Goal: Transaction & Acquisition: Purchase product/service

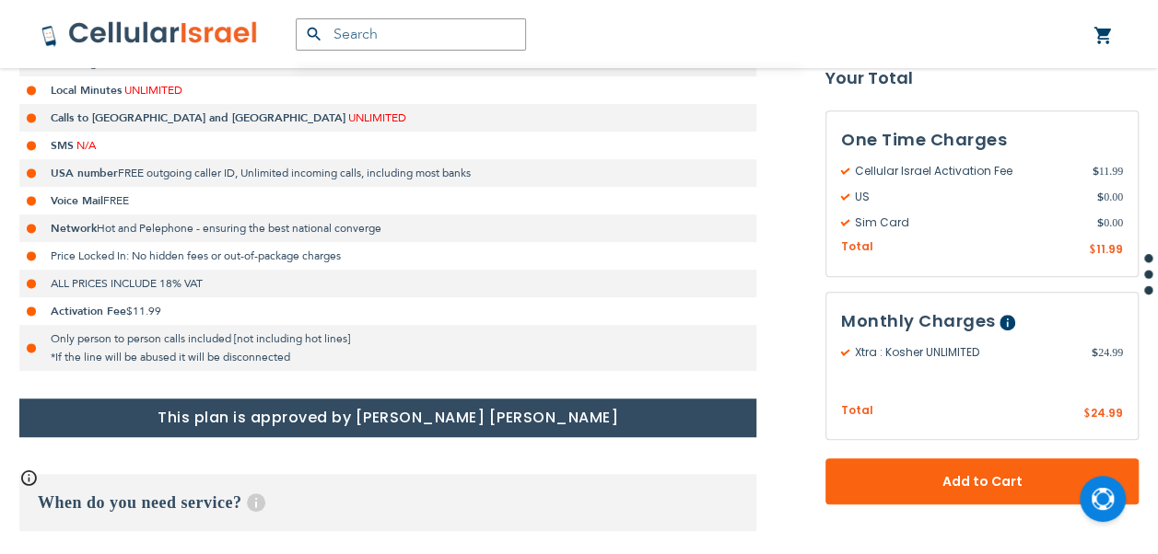
scroll to position [553, 0]
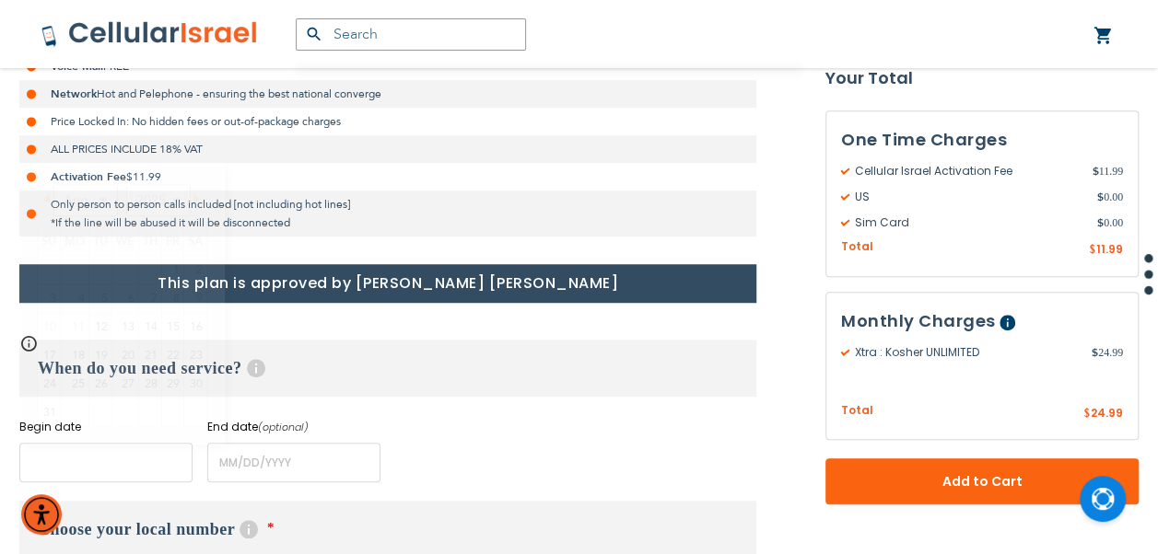
click at [134, 446] on input "name" at bounding box center [105, 463] width 173 height 40
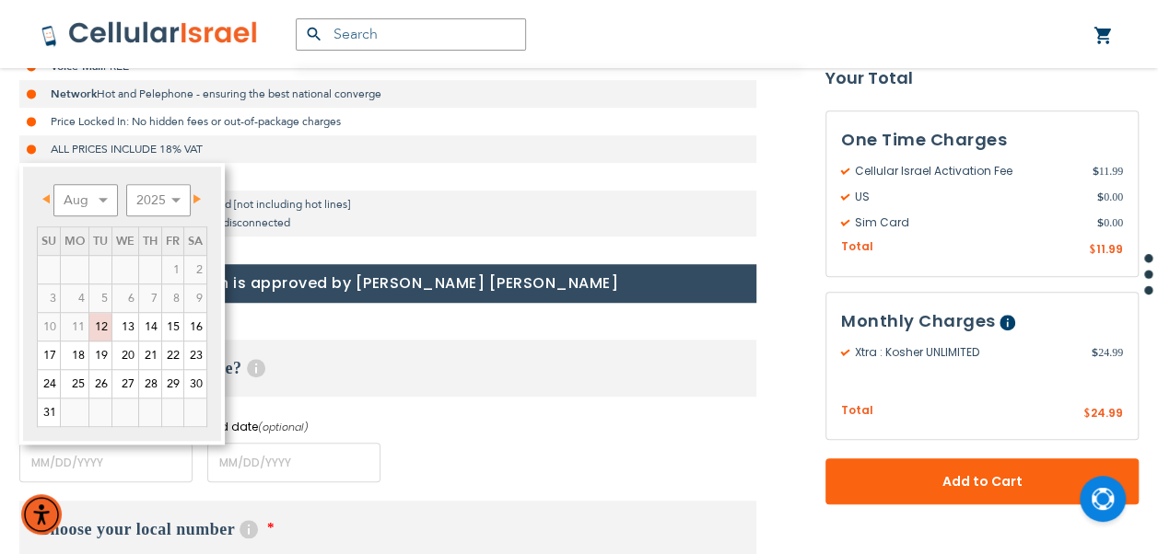
click at [203, 211] on div "Prev Next Aug Sep Oct Nov [DATE] 2026 2027 2028 2029 2030 2031 2032 2033 2034 2…" at bounding box center [122, 204] width 170 height 46
click at [195, 201] on span "Next" at bounding box center [196, 198] width 7 height 9
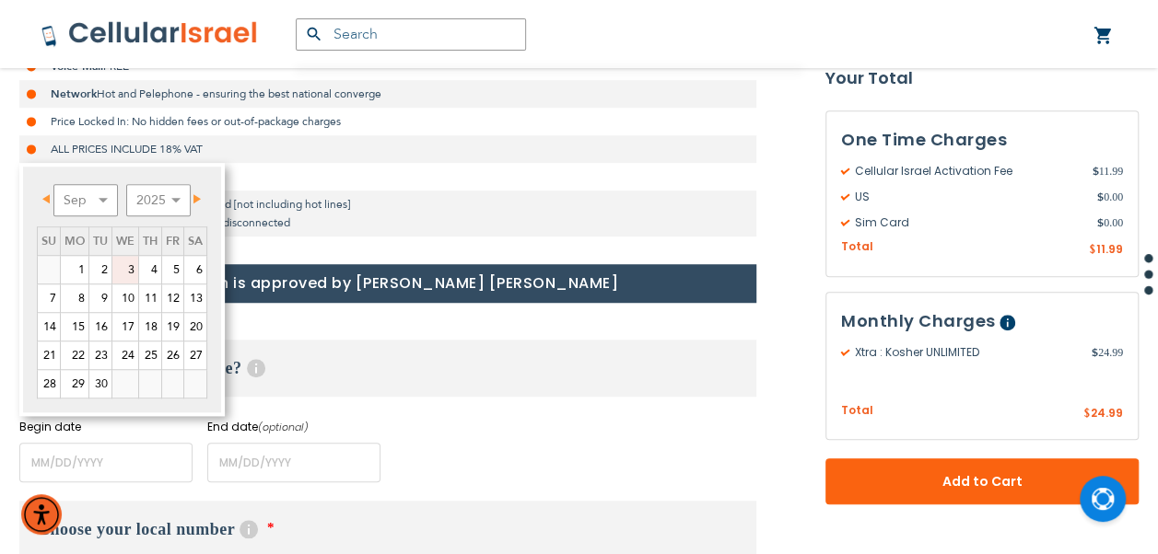
click at [122, 272] on link "3" at bounding box center [125, 270] width 26 height 28
type input "[DATE]"
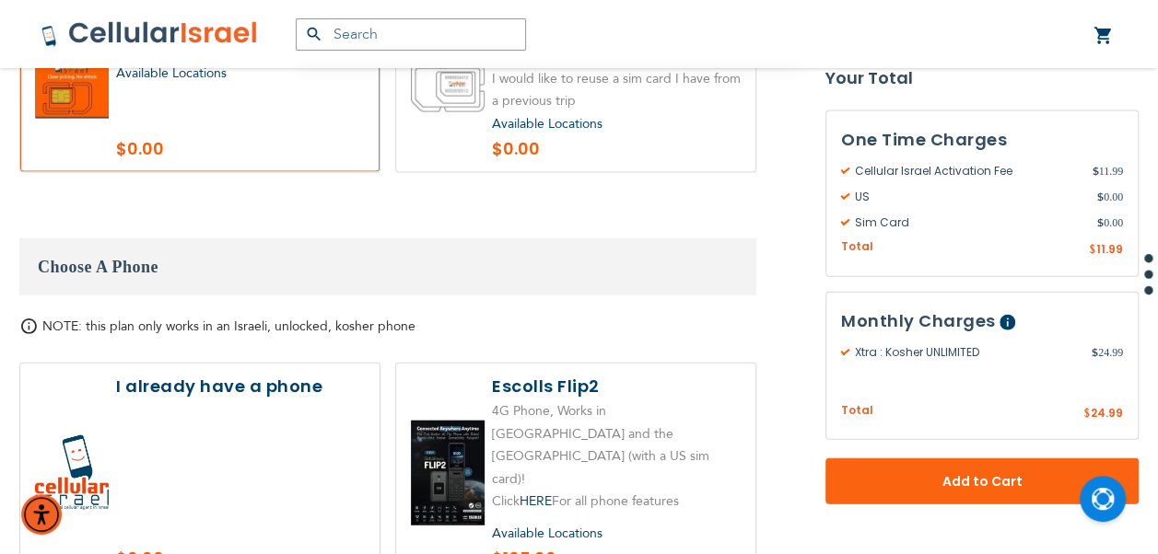
scroll to position [2118, 0]
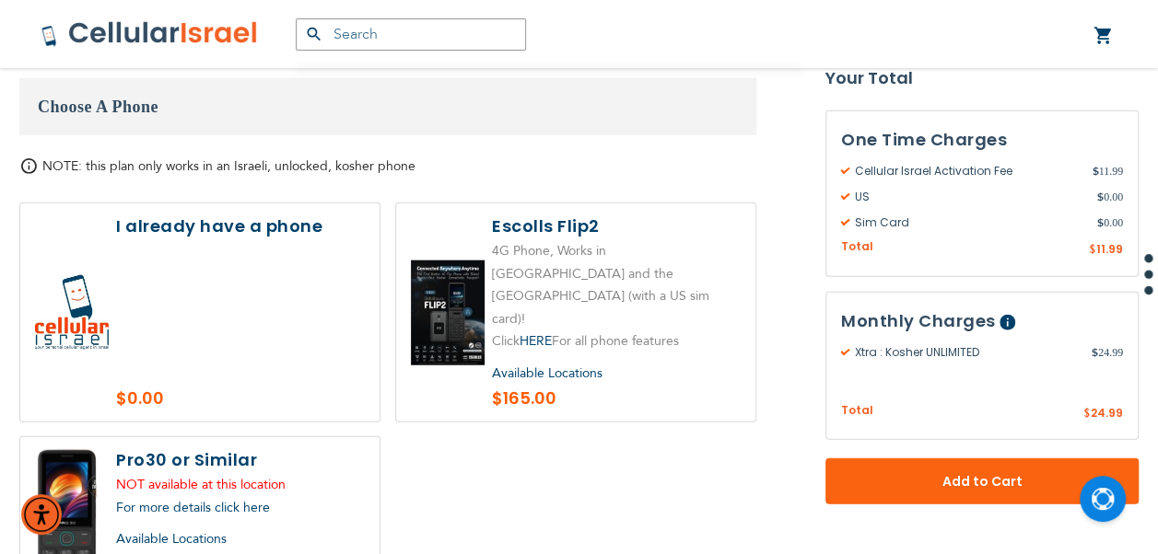
click at [263, 304] on label at bounding box center [199, 313] width 359 height 218
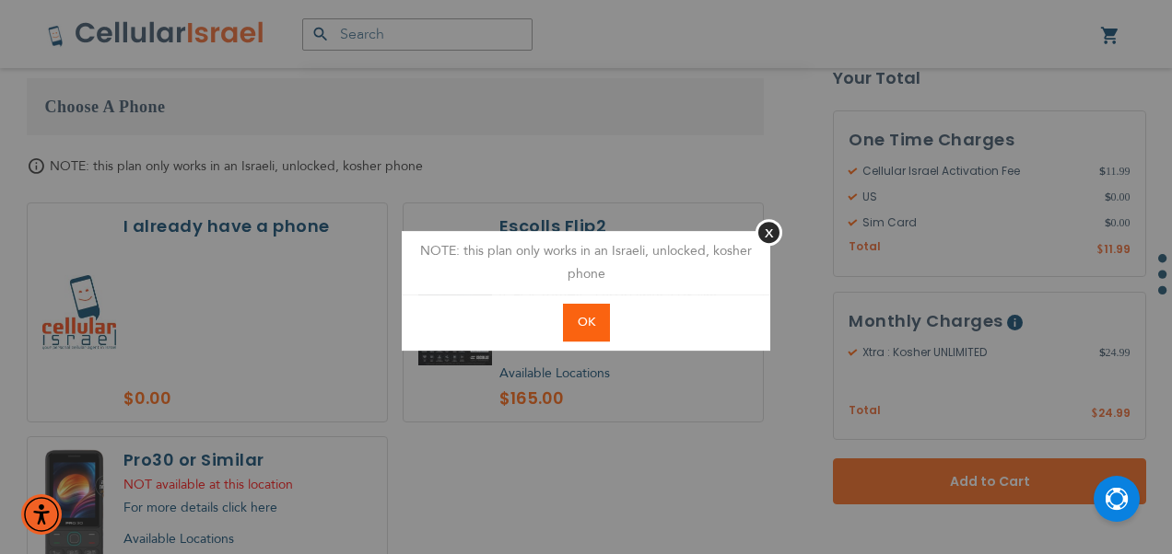
click at [575, 319] on button "OK" at bounding box center [586, 323] width 47 height 38
radio input "true"
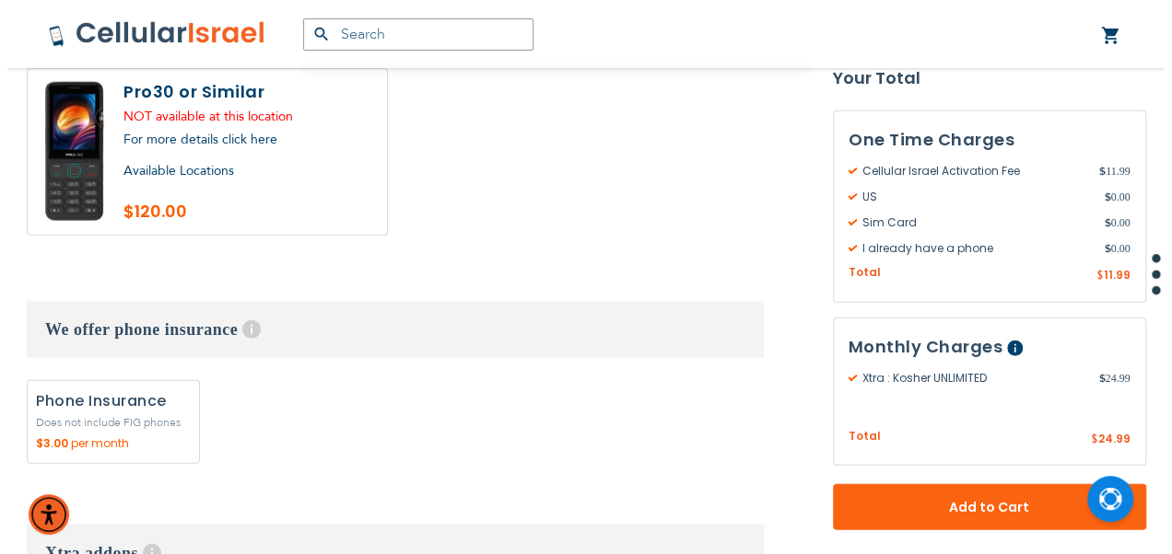
scroll to position [2671, 0]
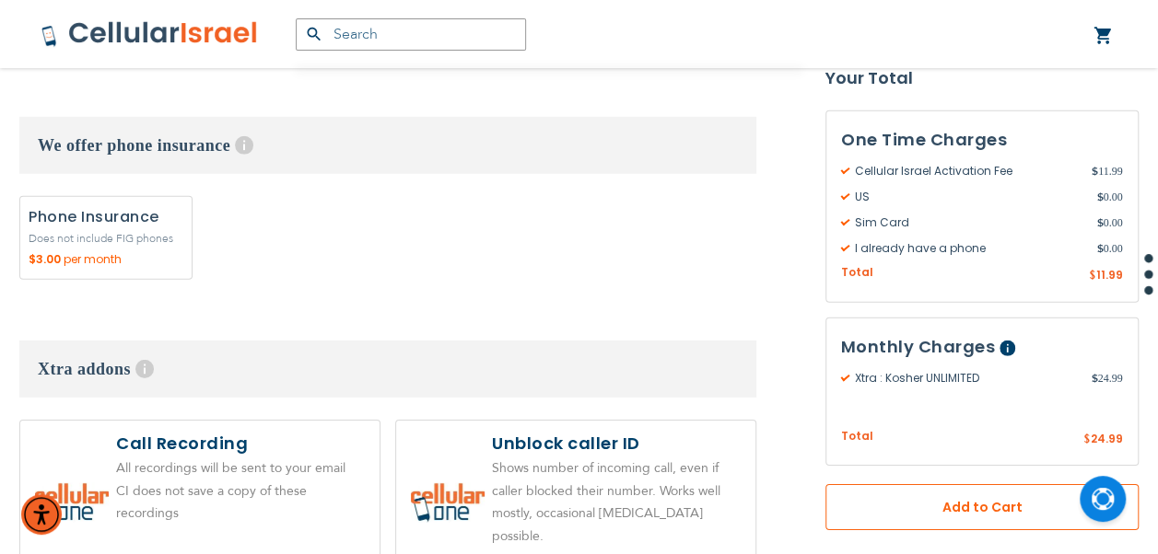
click at [946, 507] on span "Add to Cart" at bounding box center [982, 507] width 192 height 19
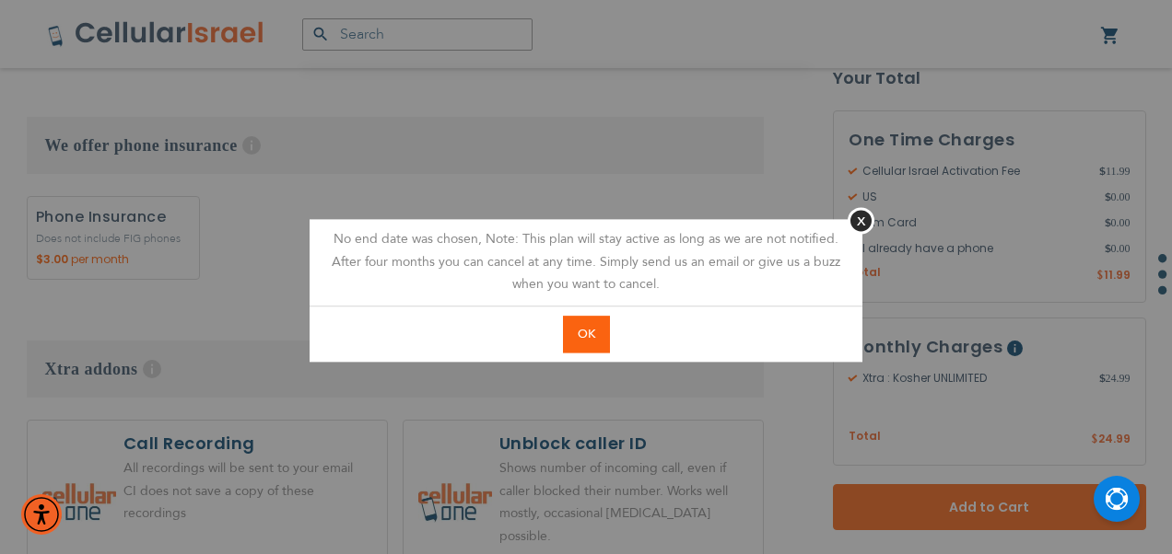
click at [592, 324] on button "OK" at bounding box center [586, 335] width 47 height 38
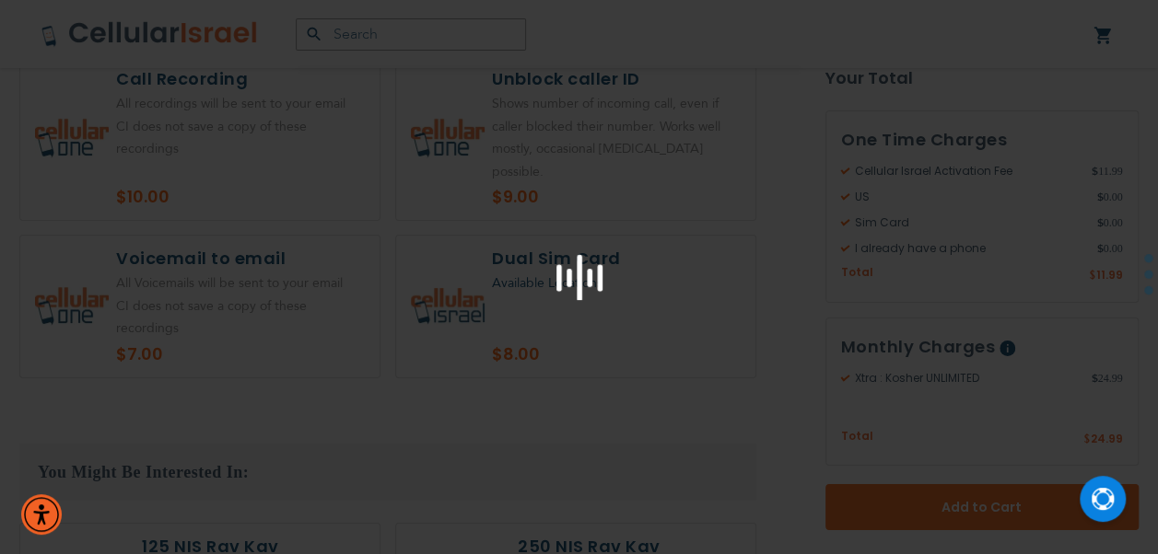
scroll to position [3039, 0]
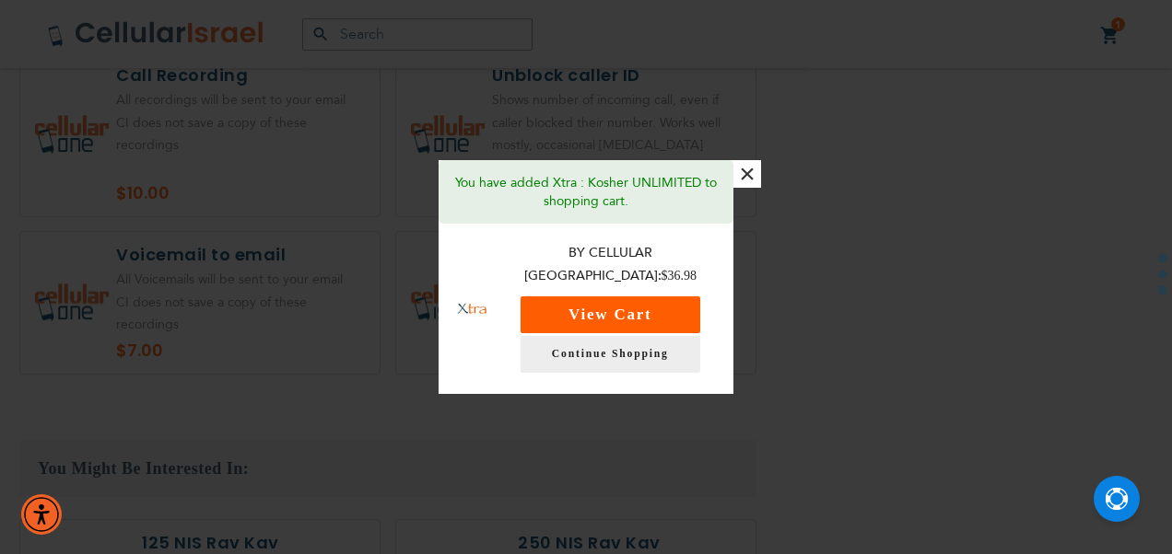
click at [590, 311] on button "View Cart" at bounding box center [610, 315] width 180 height 37
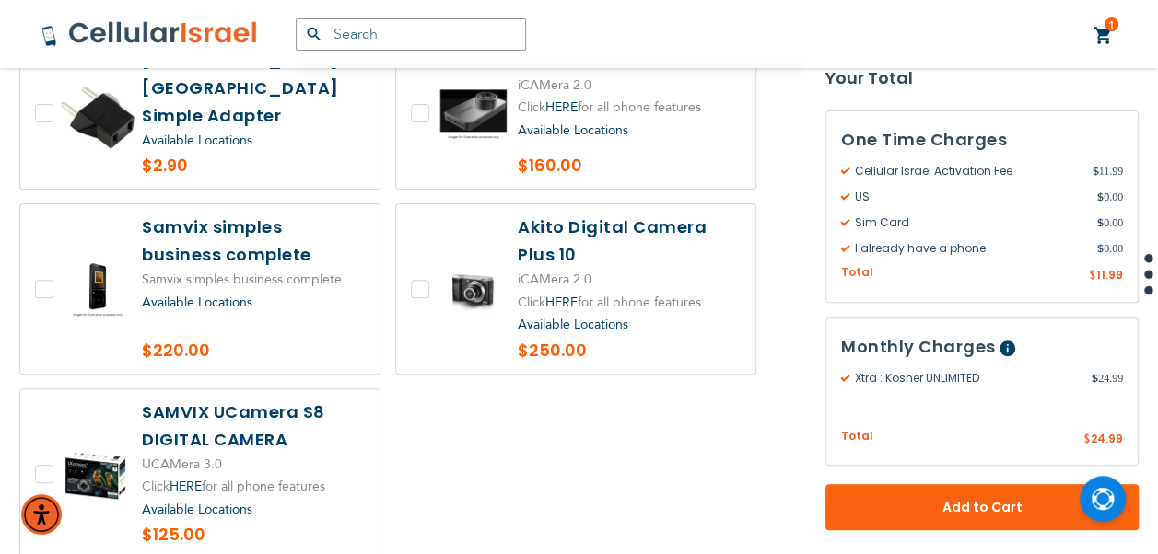
scroll to position [4003, 0]
